Goal: Task Accomplishment & Management: Complete application form

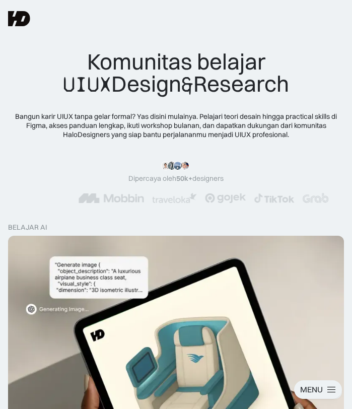
click at [332, 390] on div at bounding box center [331, 389] width 9 height 9
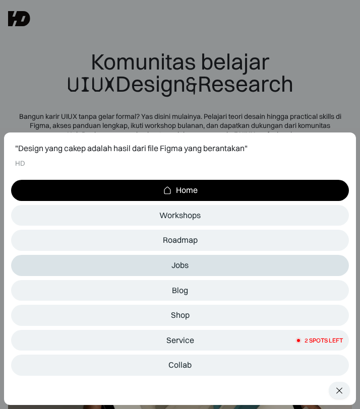
click at [194, 267] on link "Jobs" at bounding box center [180, 265] width 338 height 21
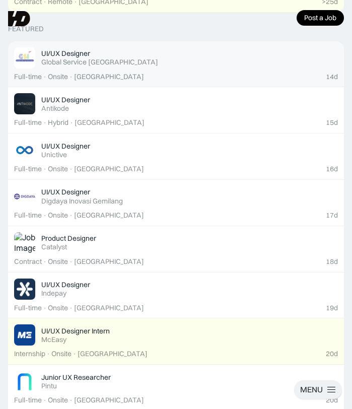
scroll to position [346, 0]
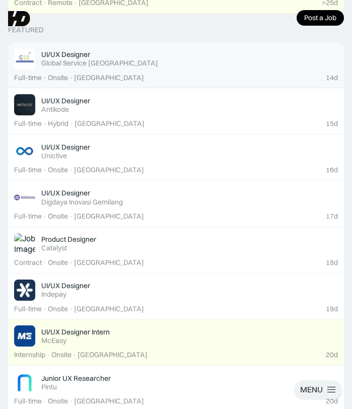
click at [199, 65] on div "UI/UX Designer Featured Global Service Indonesia" at bounding box center [189, 59] width 297 height 18
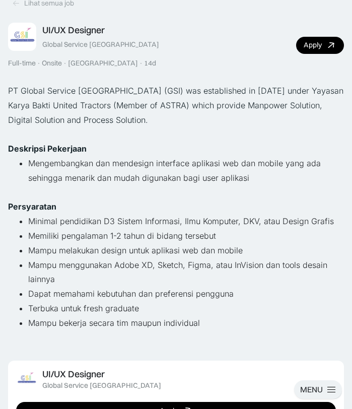
scroll to position [22, 0]
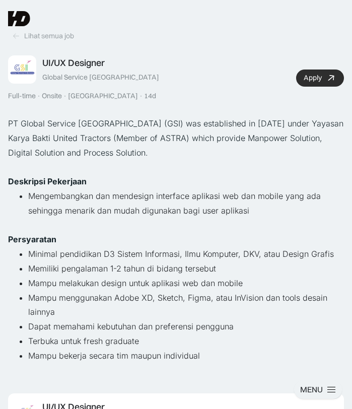
click at [320, 79] on div "Apply" at bounding box center [313, 78] width 18 height 9
click at [49, 39] on div "Lihat semua job" at bounding box center [49, 35] width 50 height 9
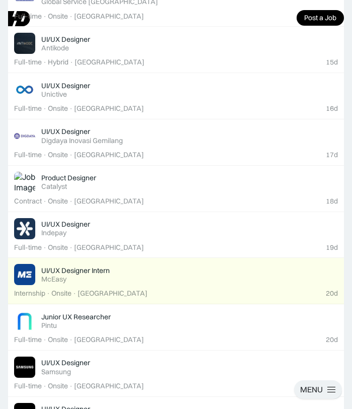
scroll to position [283, 0]
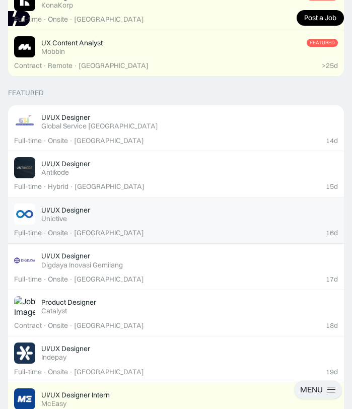
click at [178, 218] on div "UI/UX Designer Featured Unictive" at bounding box center [189, 215] width 297 height 18
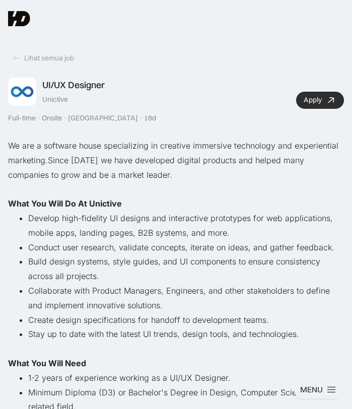
click at [311, 94] on link "Apply" at bounding box center [320, 100] width 48 height 17
